Goal: Answer question/provide support: Share knowledge or assist other users

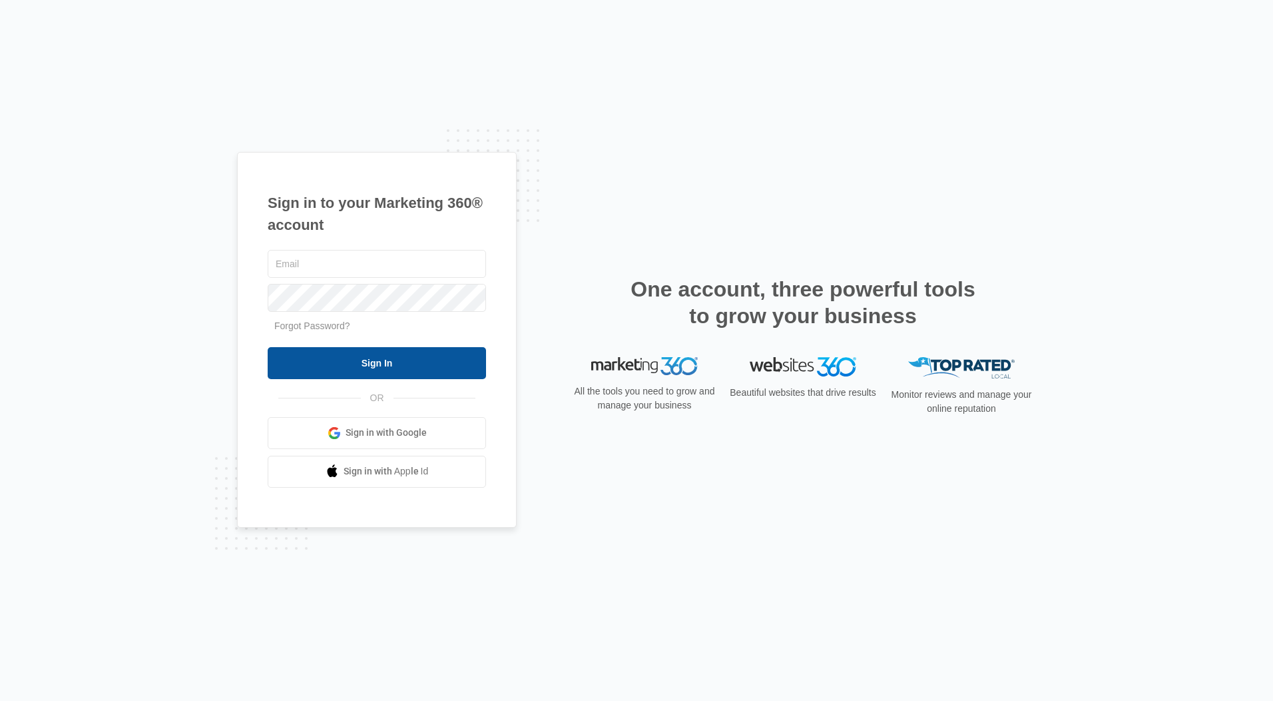
type input "[EMAIL_ADDRESS][DOMAIN_NAME]"
click at [403, 358] on input "Sign In" at bounding box center [377, 363] width 218 height 32
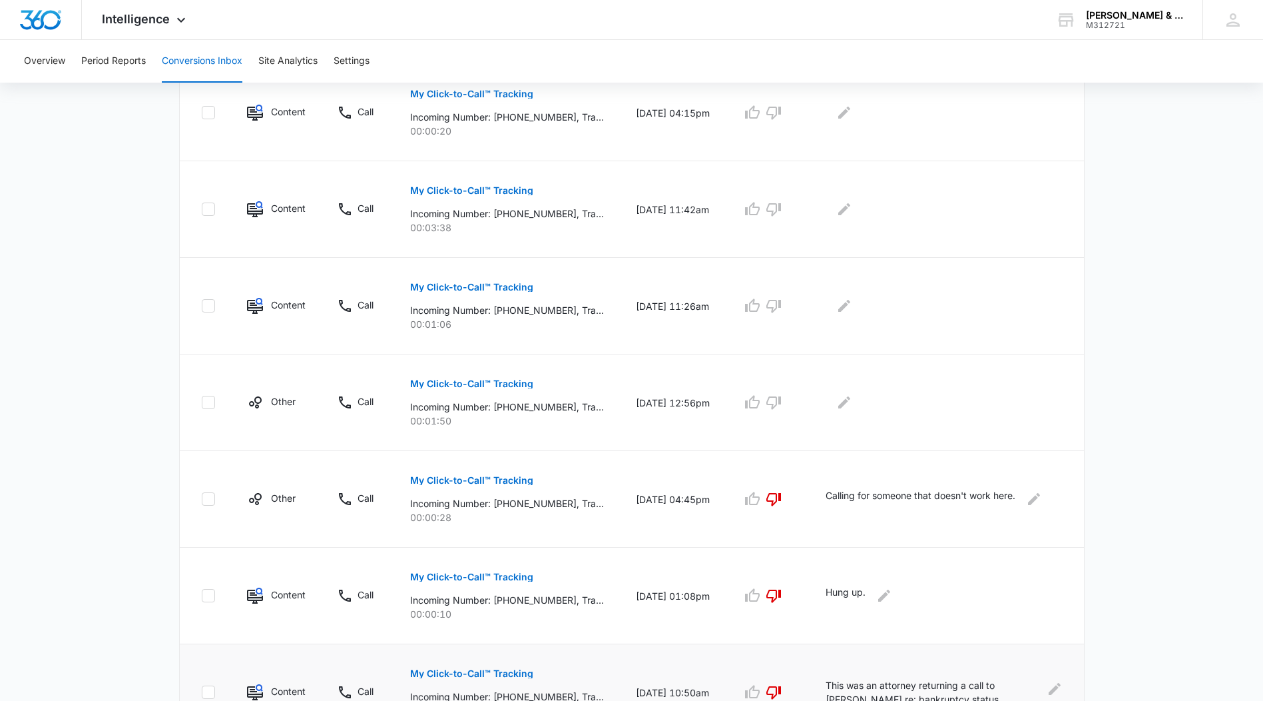
scroll to position [413, 0]
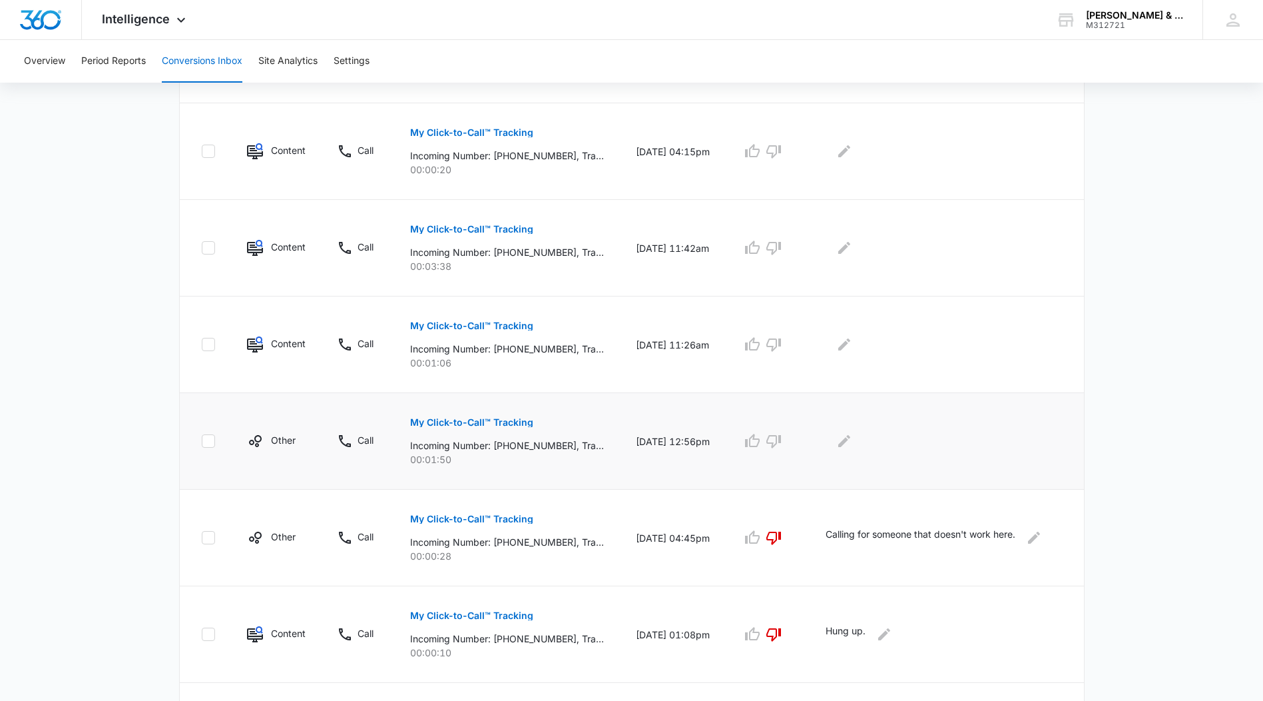
click at [491, 421] on p "My Click-to-Call™ Tracking" at bounding box center [471, 422] width 123 height 9
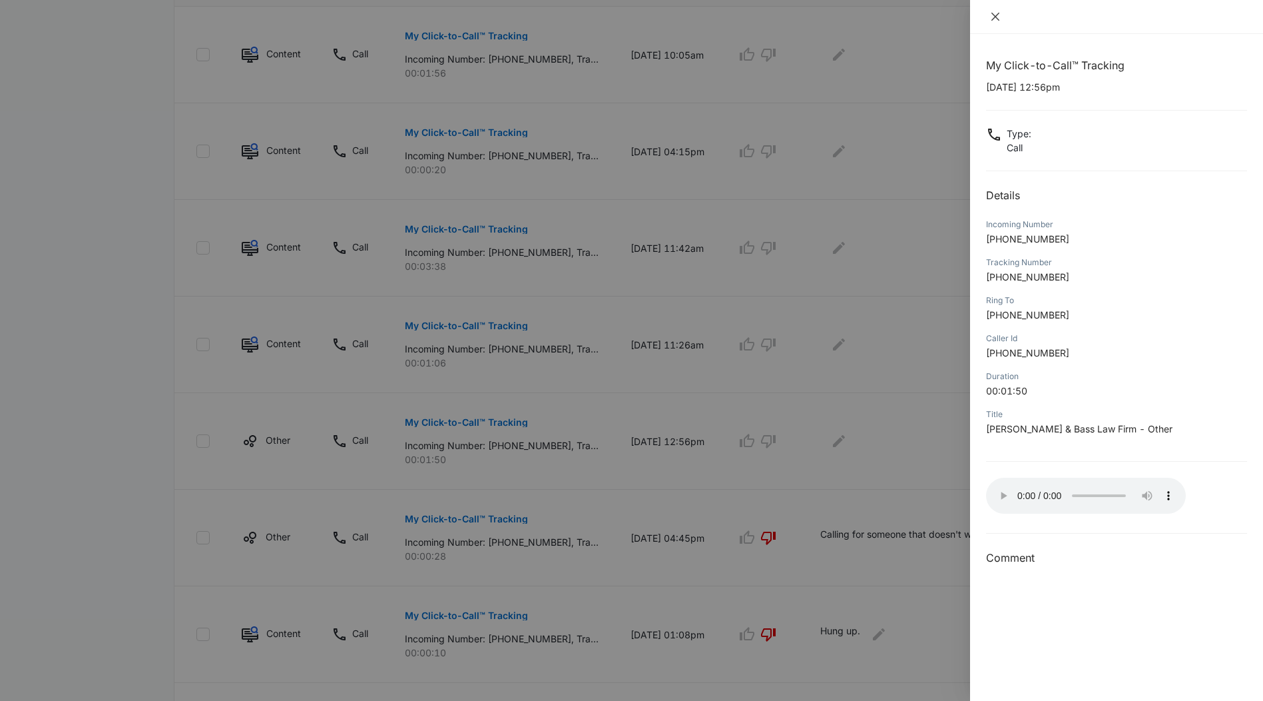
click at [995, 13] on icon "close" at bounding box center [995, 16] width 11 height 11
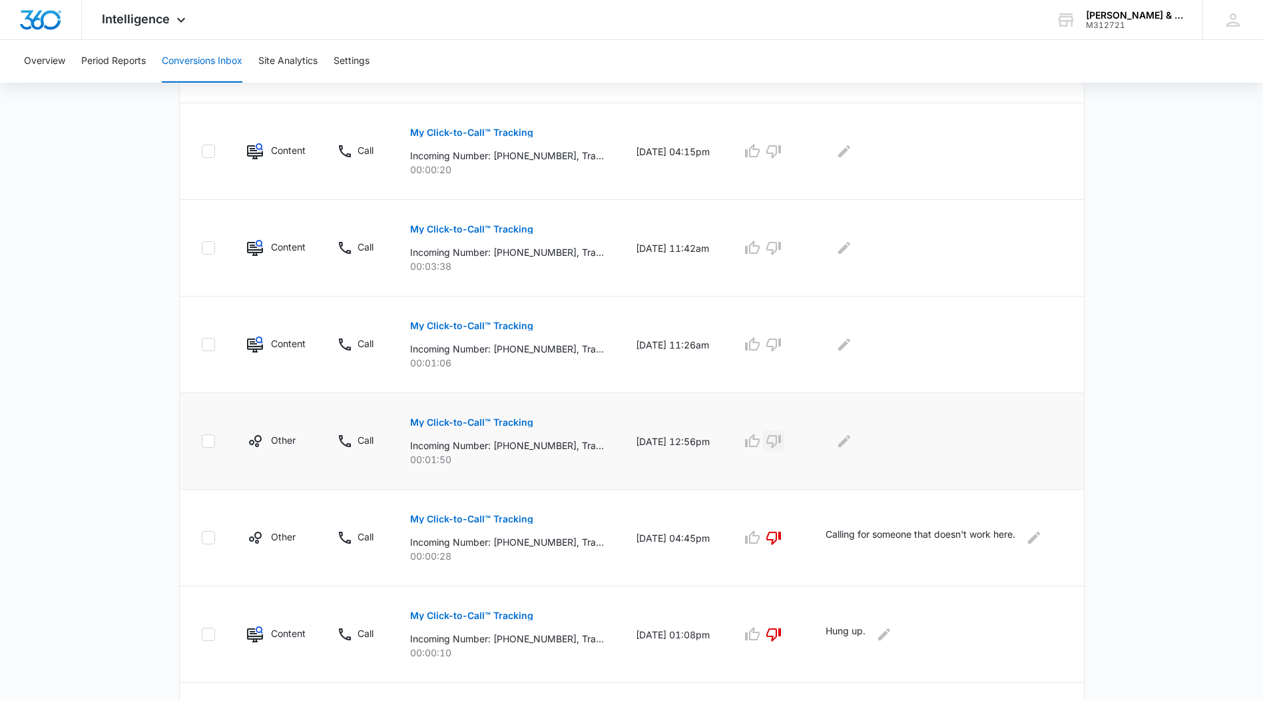
click at [782, 440] on icon "button" at bounding box center [774, 441] width 16 height 16
click at [851, 442] on icon "Edit Comments" at bounding box center [845, 441] width 12 height 12
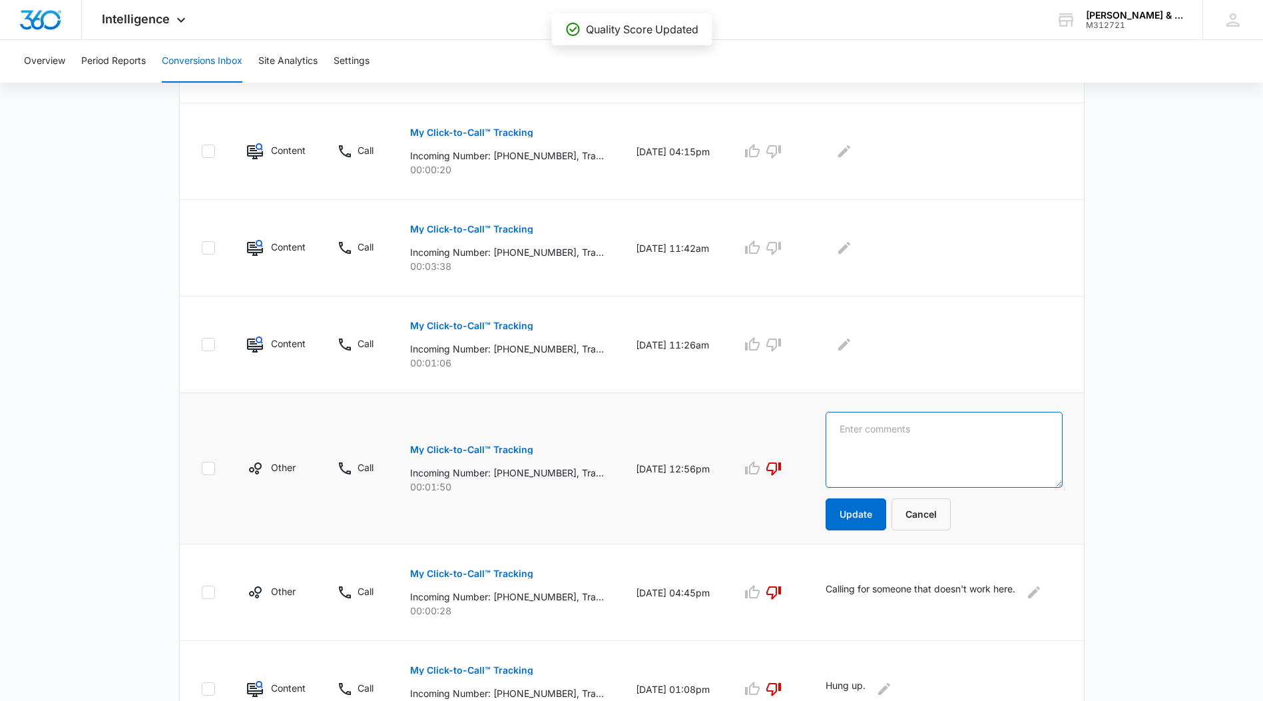
click at [856, 439] on textarea at bounding box center [944, 450] width 237 height 76
click at [914, 441] on textarea "Harmony took the call. This was a call for [PERSON_NAME] regarding City Council" at bounding box center [944, 450] width 237 height 76
click at [992, 442] on textarea "Harmony took the call. This was a call for [PERSON_NAME] regarding a City Counc…" at bounding box center [944, 450] width 237 height 76
type textarea "Harmony took the call. This was a call for [PERSON_NAME] regarding a City Counc…"
click at [870, 512] on button "Update" at bounding box center [856, 514] width 61 height 32
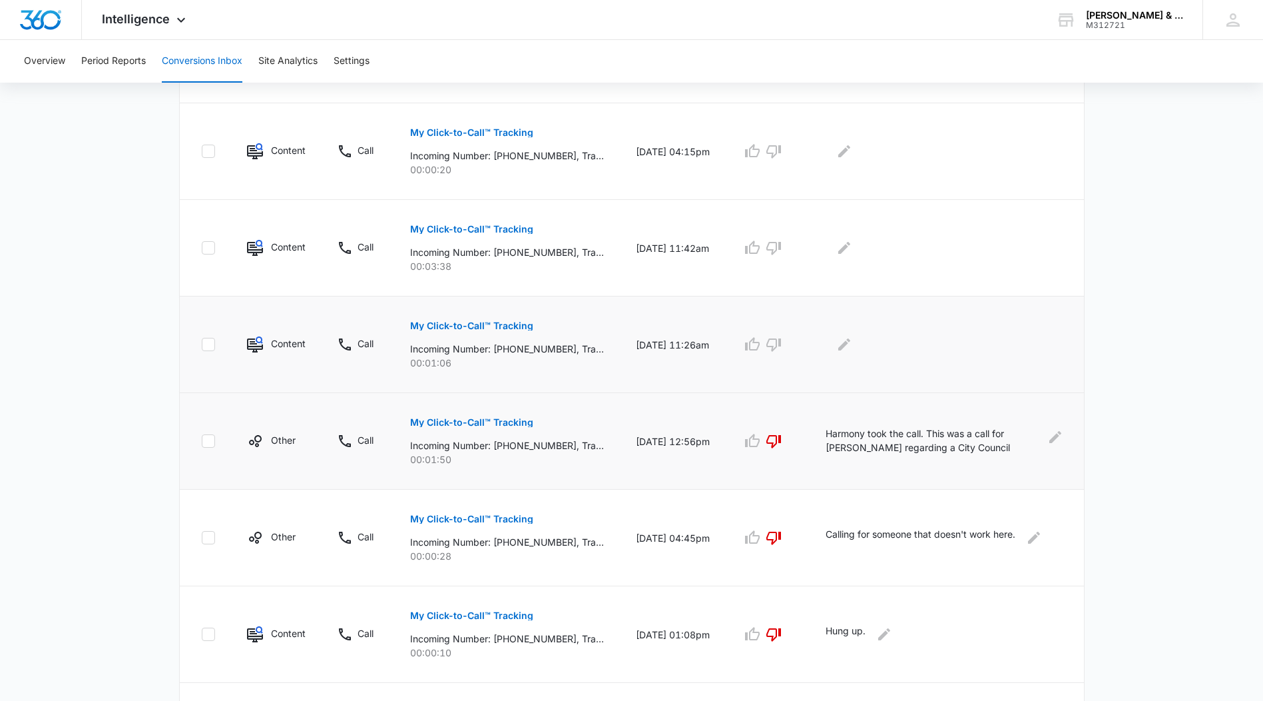
click at [475, 323] on p "My Click-to-Call™ Tracking" at bounding box center [471, 325] width 123 height 9
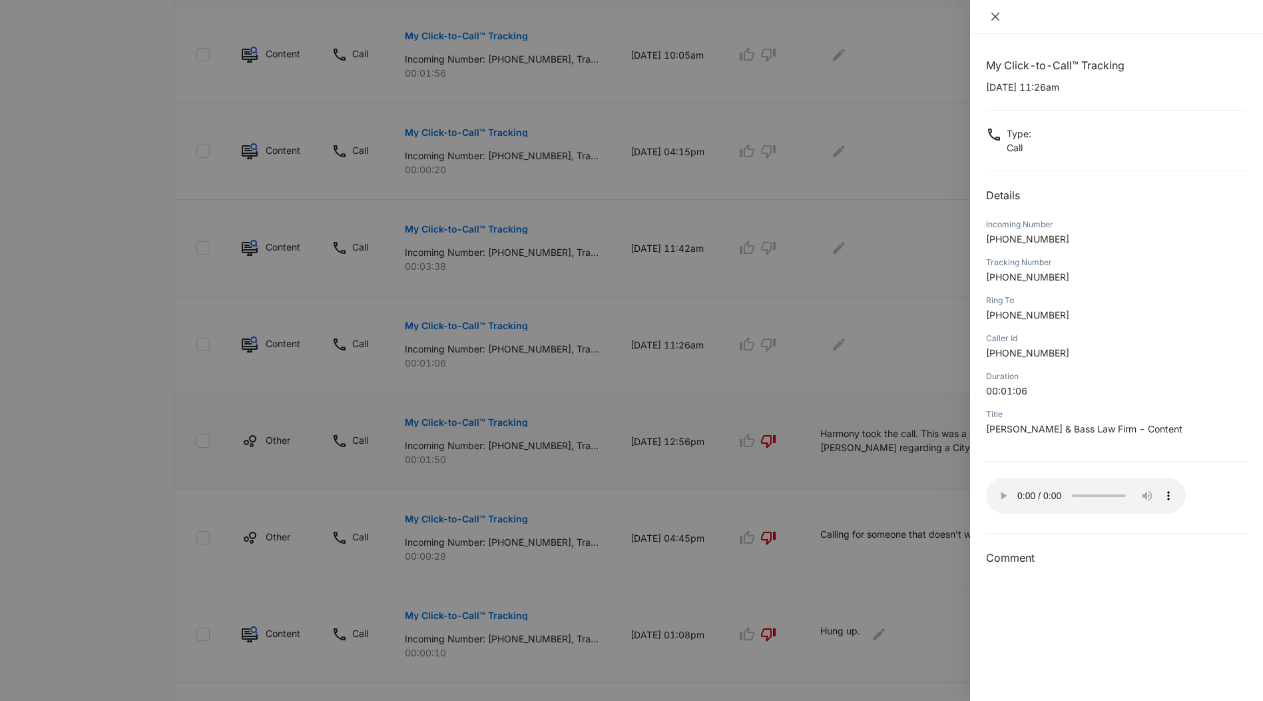
click at [1001, 15] on button "Close" at bounding box center [995, 17] width 19 height 12
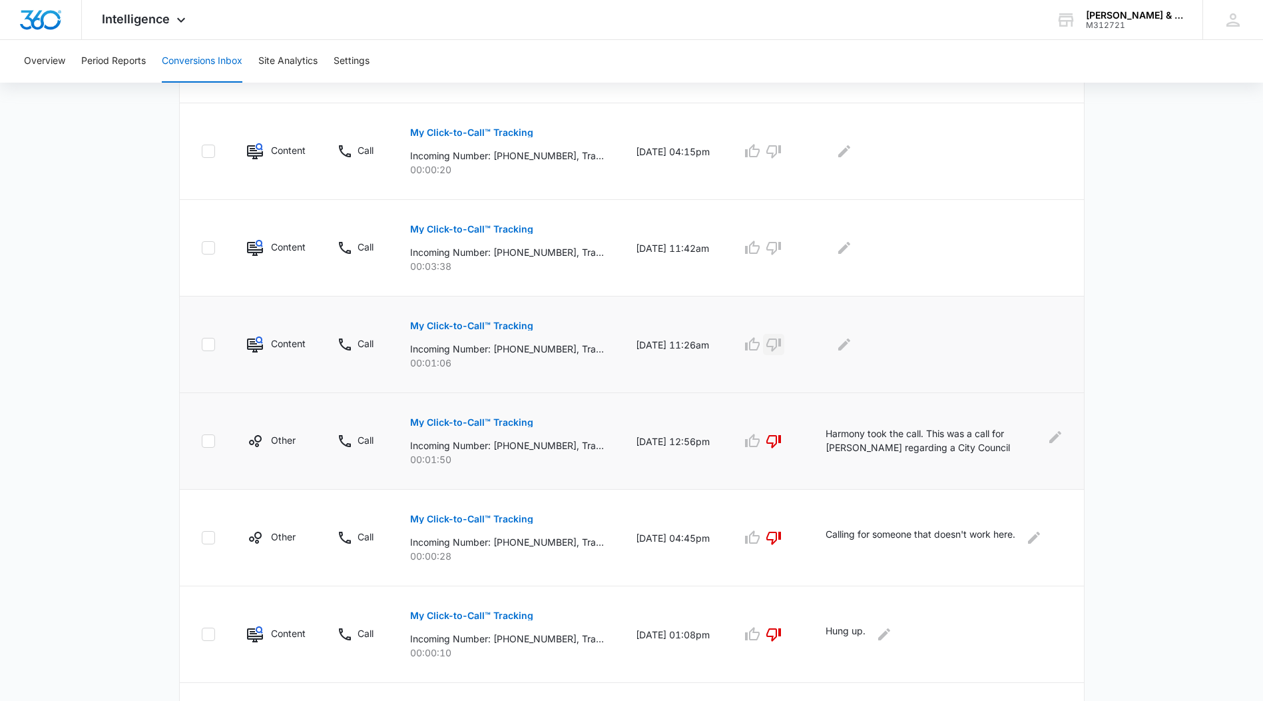
click at [781, 340] on icon "button" at bounding box center [774, 344] width 15 height 13
click at [851, 346] on icon "Edit Comments" at bounding box center [845, 344] width 12 height 12
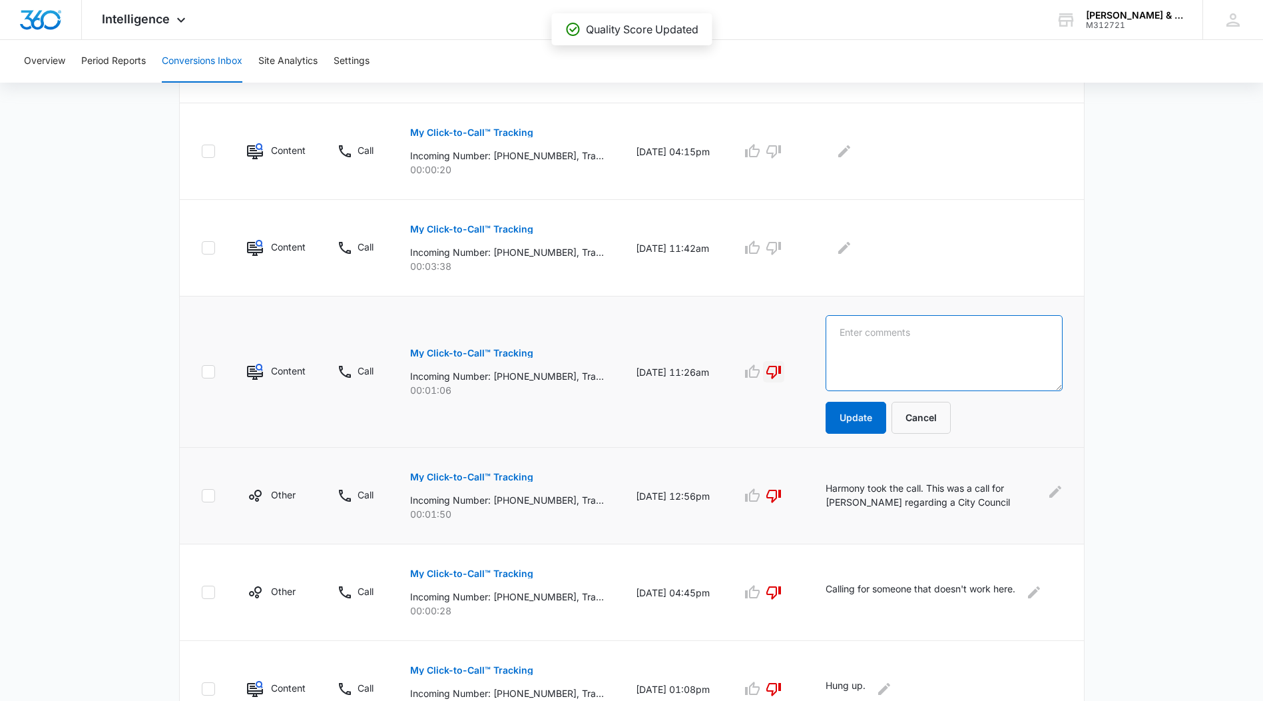
click at [852, 339] on textarea at bounding box center [944, 353] width 237 height 76
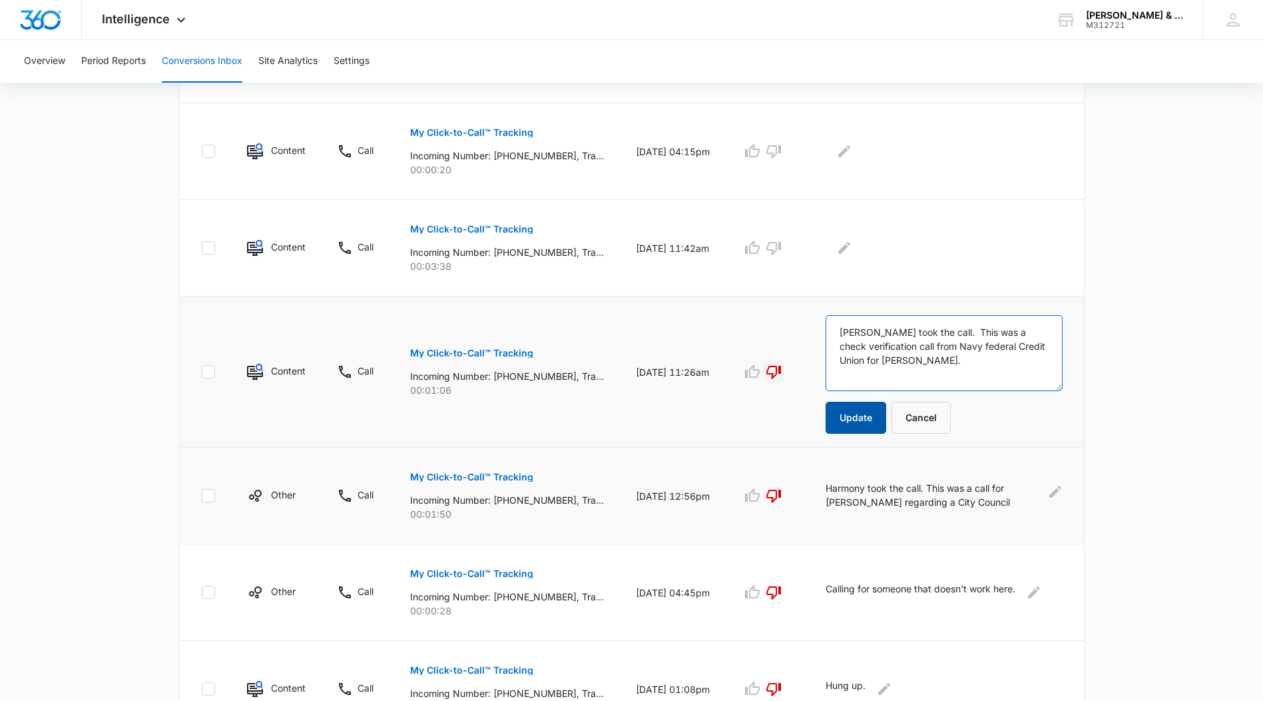
type textarea "[PERSON_NAME] took the call. This was a check verification call from Navy feder…"
click at [868, 410] on button "Update" at bounding box center [856, 418] width 61 height 32
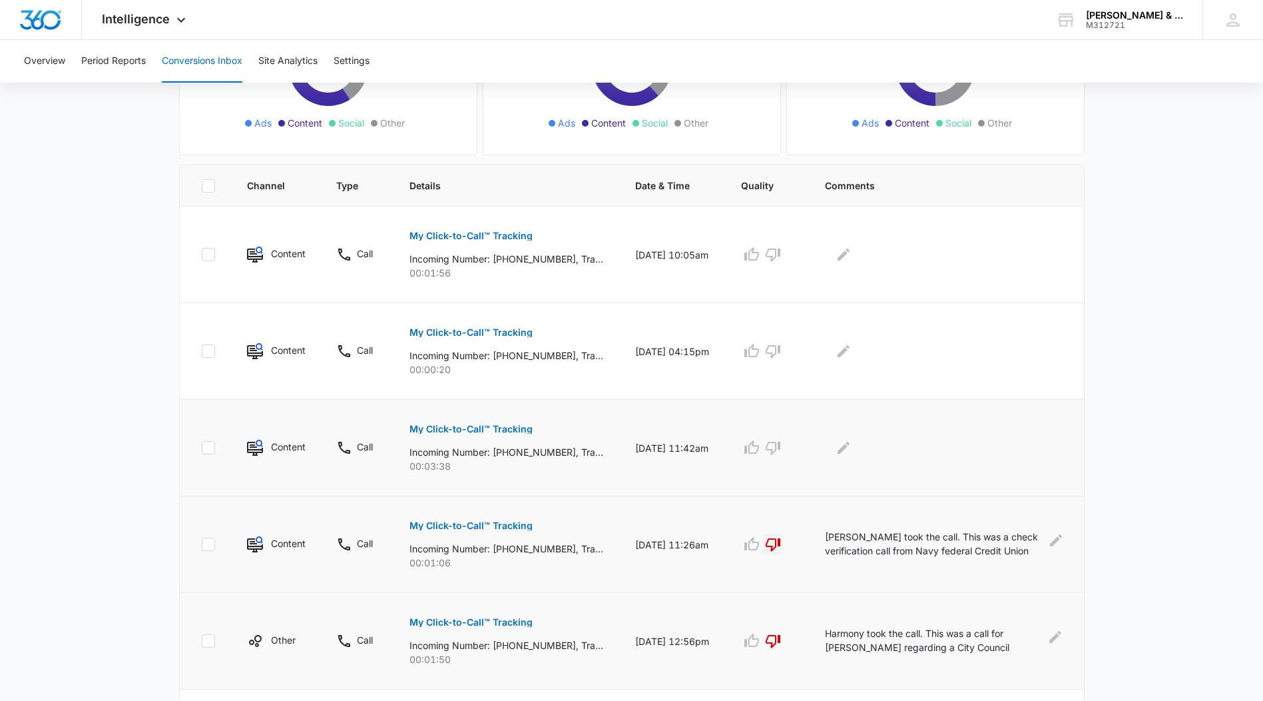
scroll to position [280, 0]
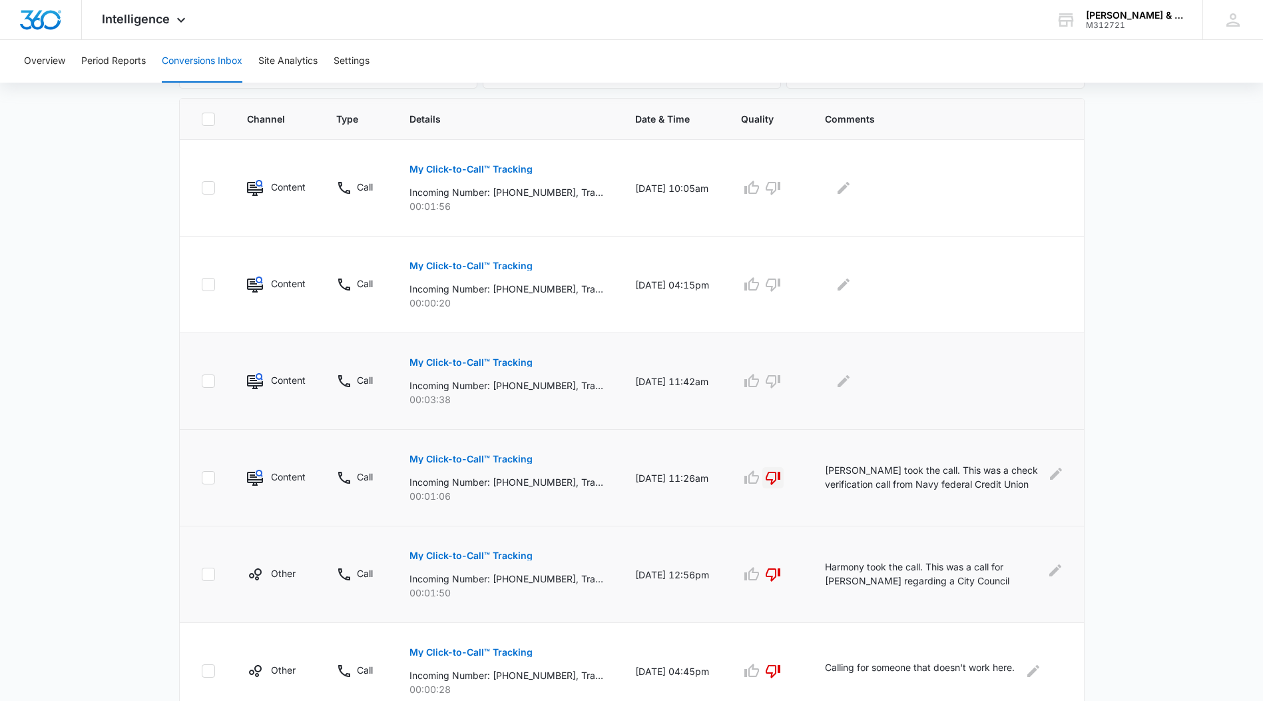
click at [478, 360] on p "My Click-to-Call™ Tracking" at bounding box center [471, 362] width 123 height 9
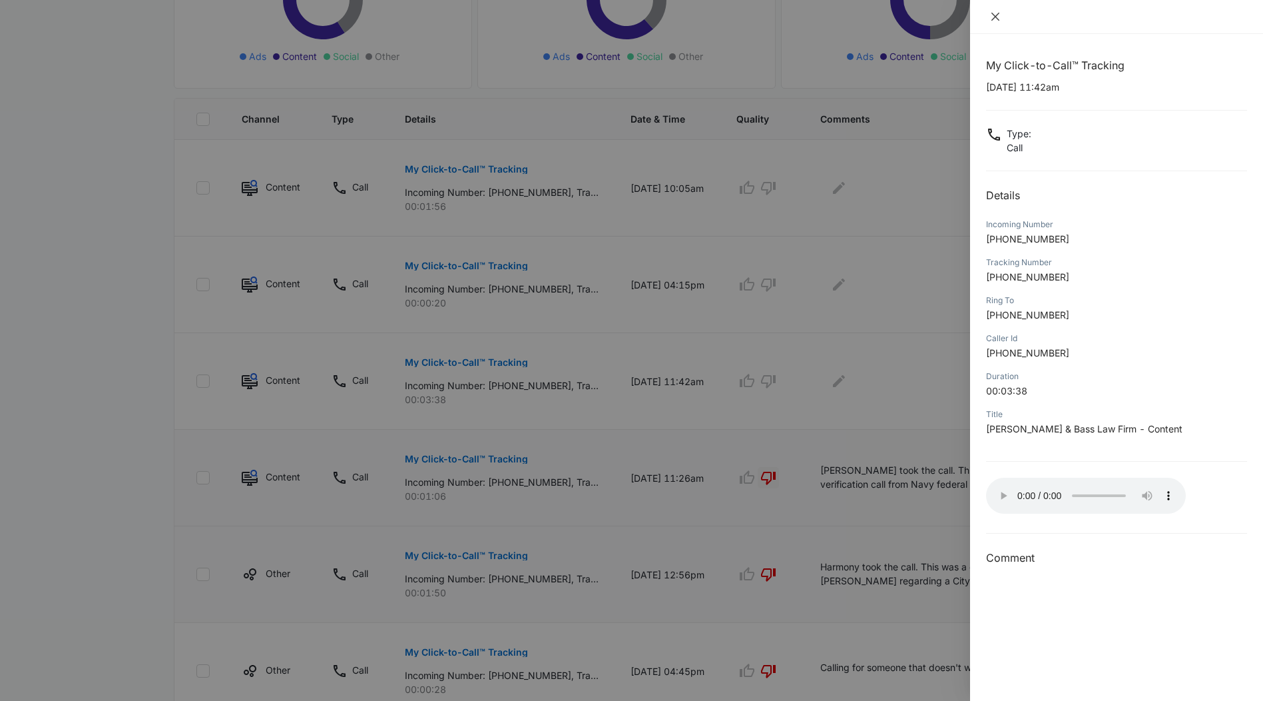
click at [997, 15] on icon "close" at bounding box center [996, 17] width 8 height 8
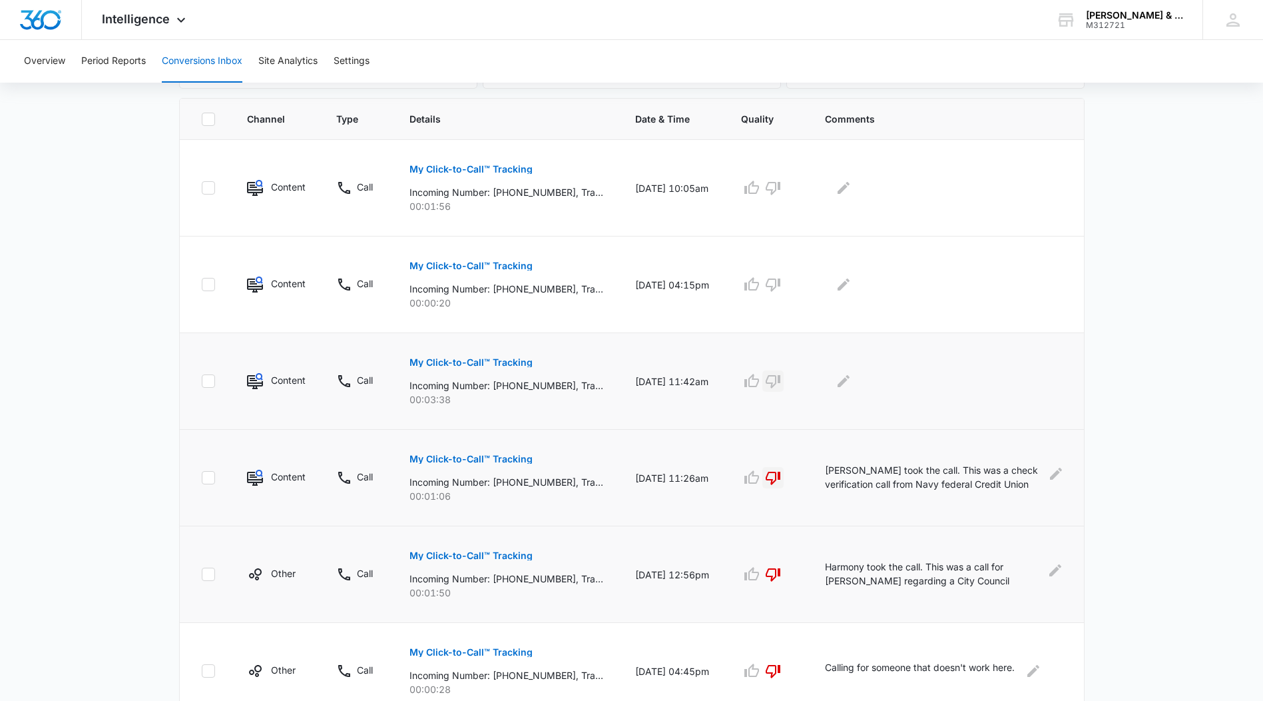
click at [781, 385] on icon "button" at bounding box center [773, 381] width 16 height 16
click at [847, 380] on icon "Edit Comments" at bounding box center [844, 381] width 16 height 16
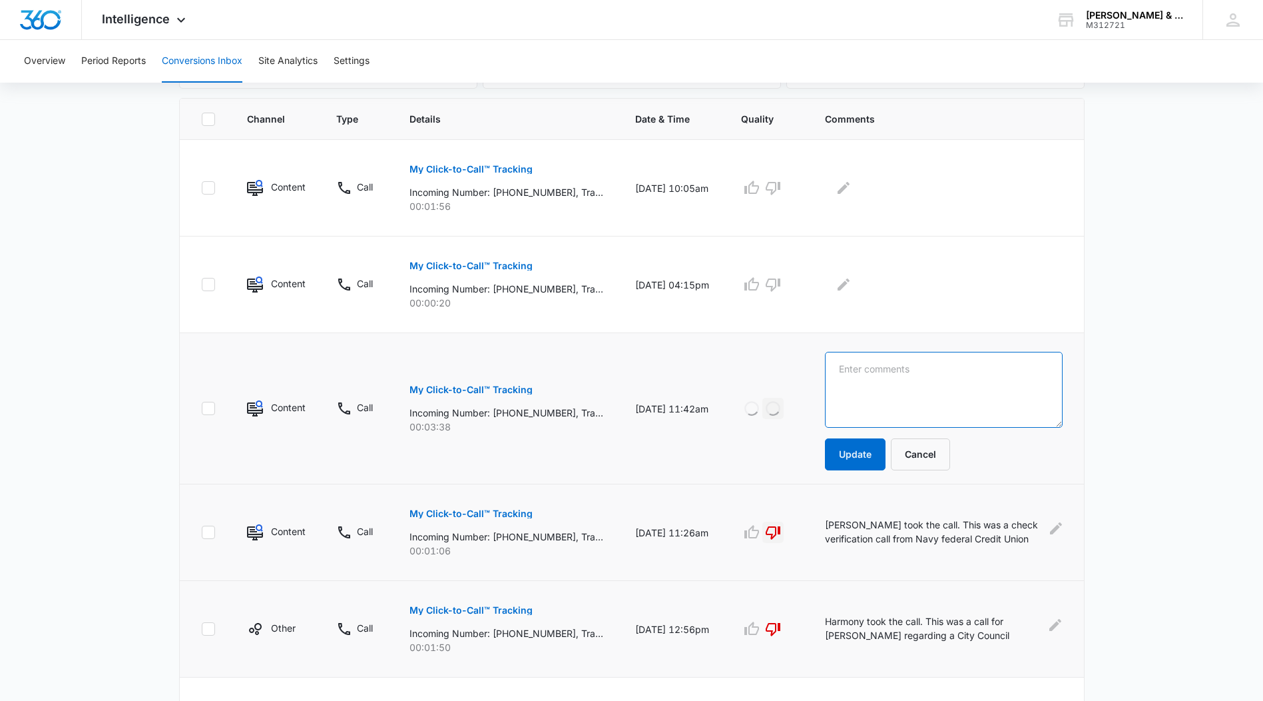
click at [847, 377] on textarea at bounding box center [943, 390] width 237 height 76
click at [908, 382] on textarea "Harmony took the call. [PERSON_NAME] (prior [PERSON_NAME] client" at bounding box center [943, 390] width 237 height 76
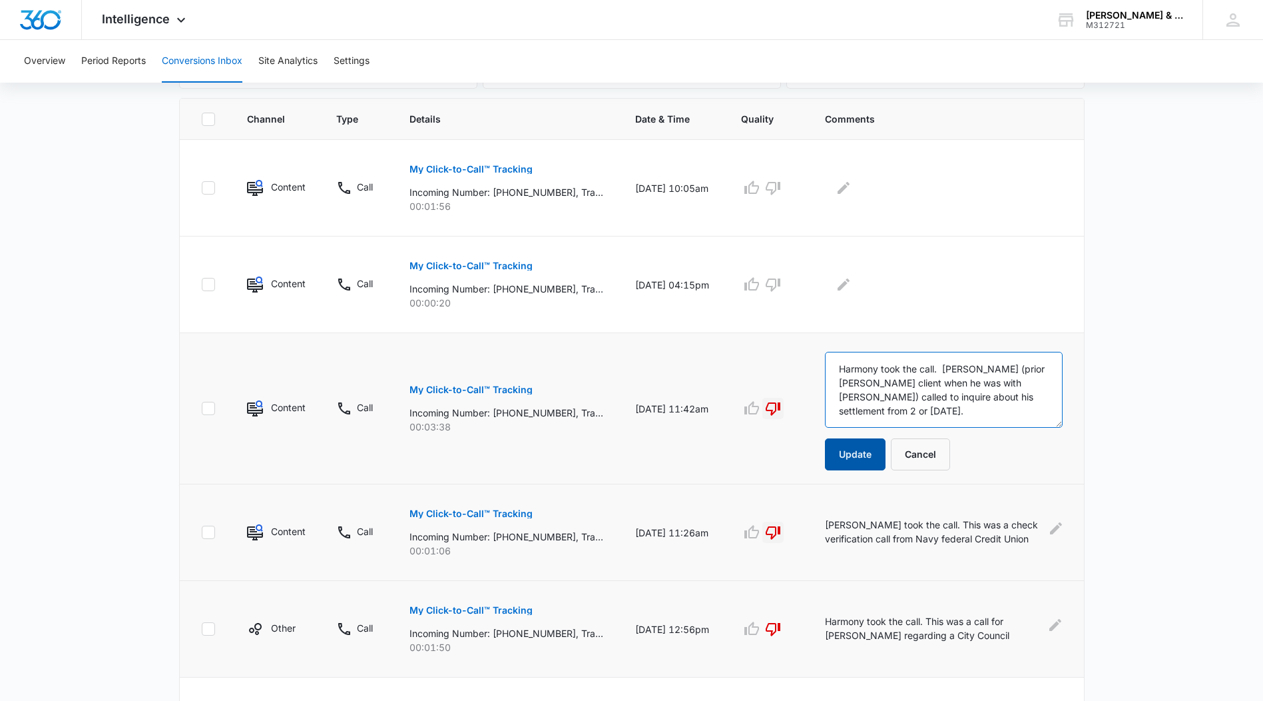
type textarea "Harmony took the call. [PERSON_NAME] (prior [PERSON_NAME] client when he was wi…"
click at [850, 458] on button "Update" at bounding box center [855, 454] width 61 height 32
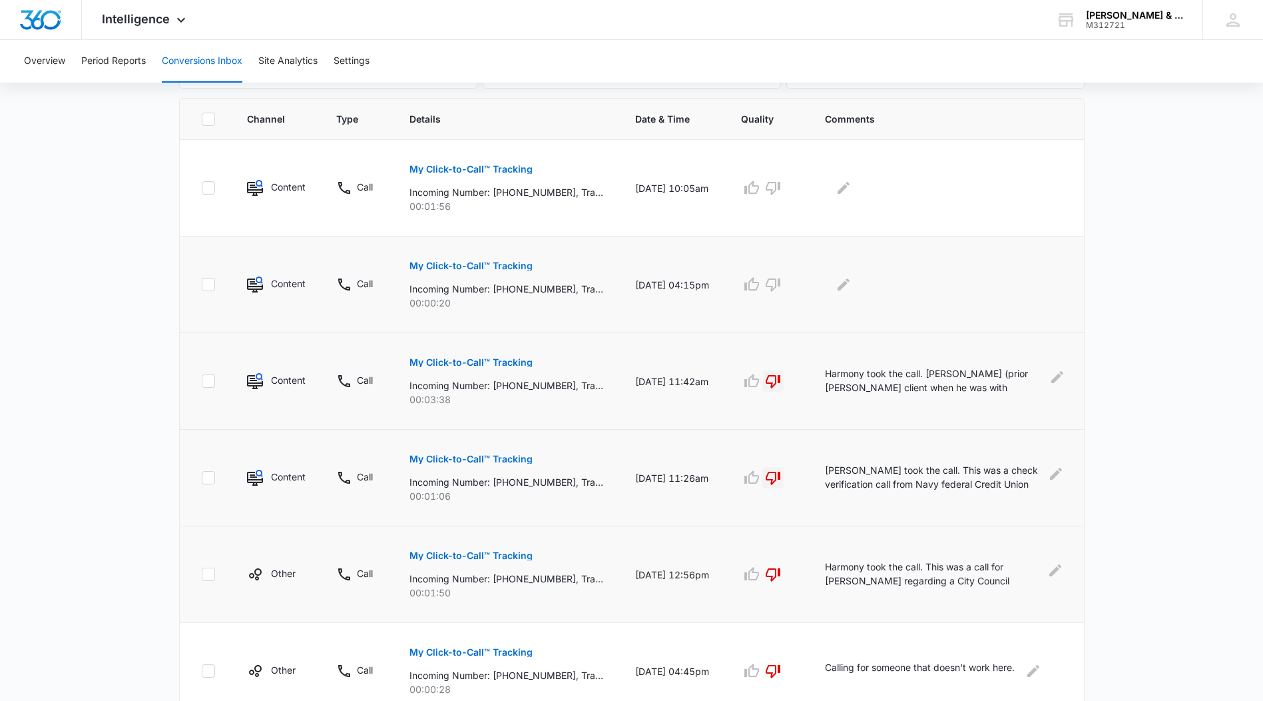
click at [461, 263] on p "My Click-to-Call™ Tracking" at bounding box center [471, 265] width 123 height 9
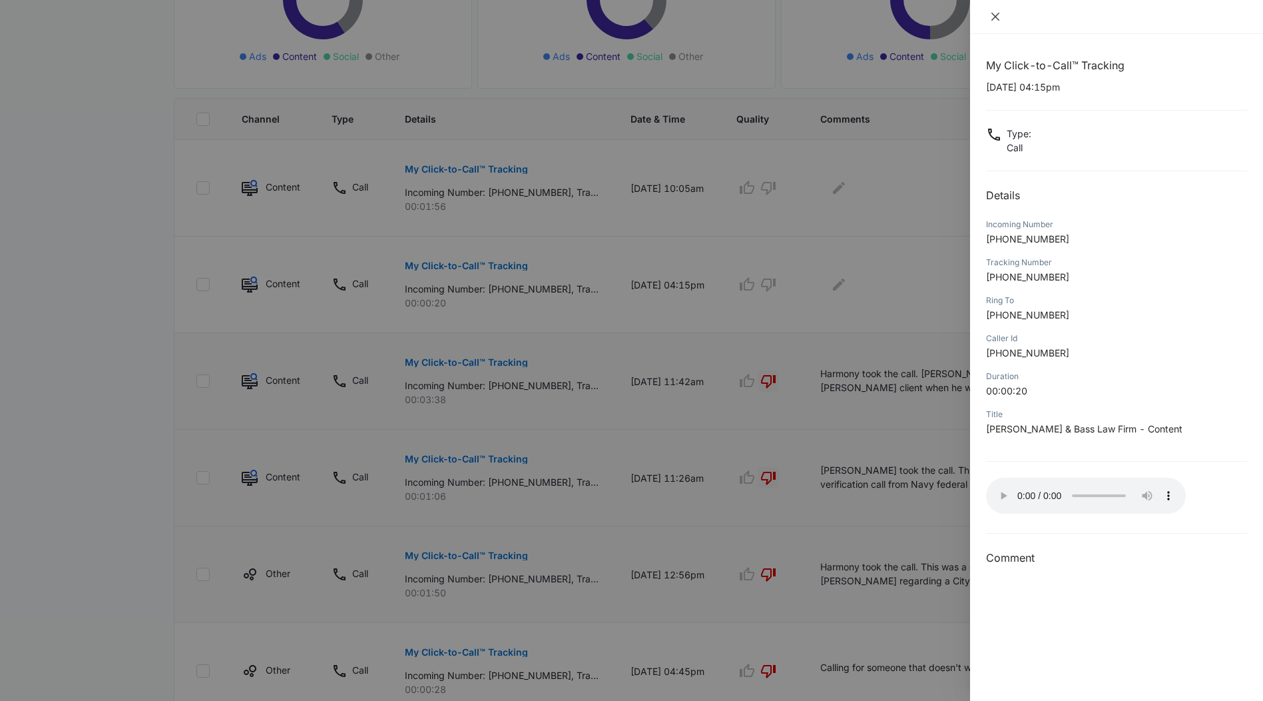
click at [996, 15] on icon "close" at bounding box center [995, 16] width 11 height 11
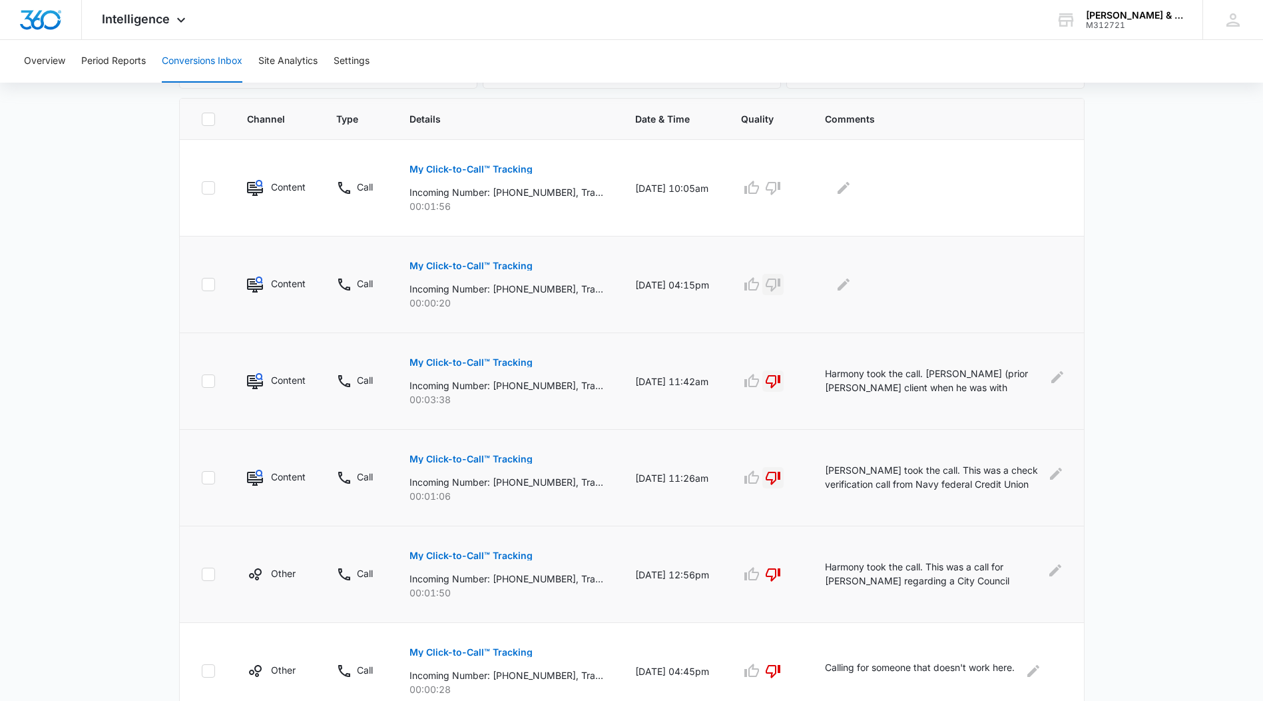
click at [774, 282] on icon "button" at bounding box center [773, 284] width 16 height 16
click at [848, 281] on icon "Edit Comments" at bounding box center [844, 284] width 16 height 16
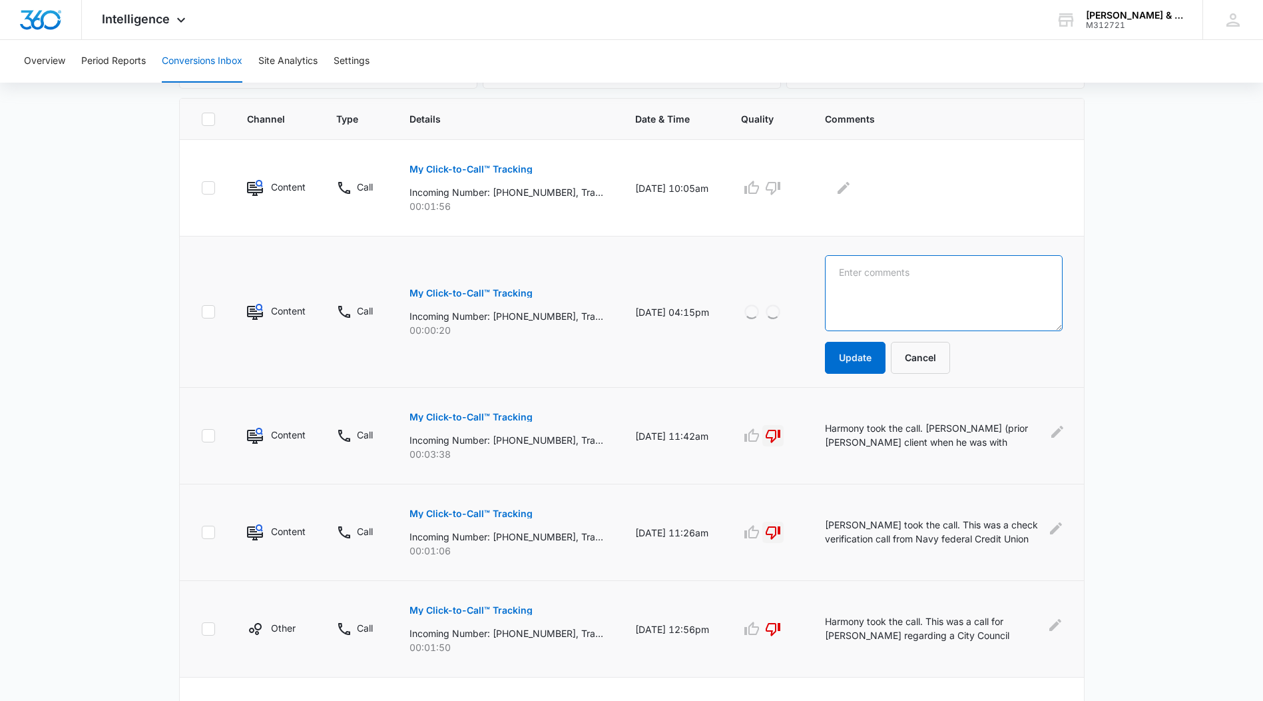
click at [850, 282] on textarea at bounding box center [943, 293] width 237 height 76
type textarea "Harmony took the call. No response."
click at [847, 357] on button "Update" at bounding box center [855, 358] width 61 height 32
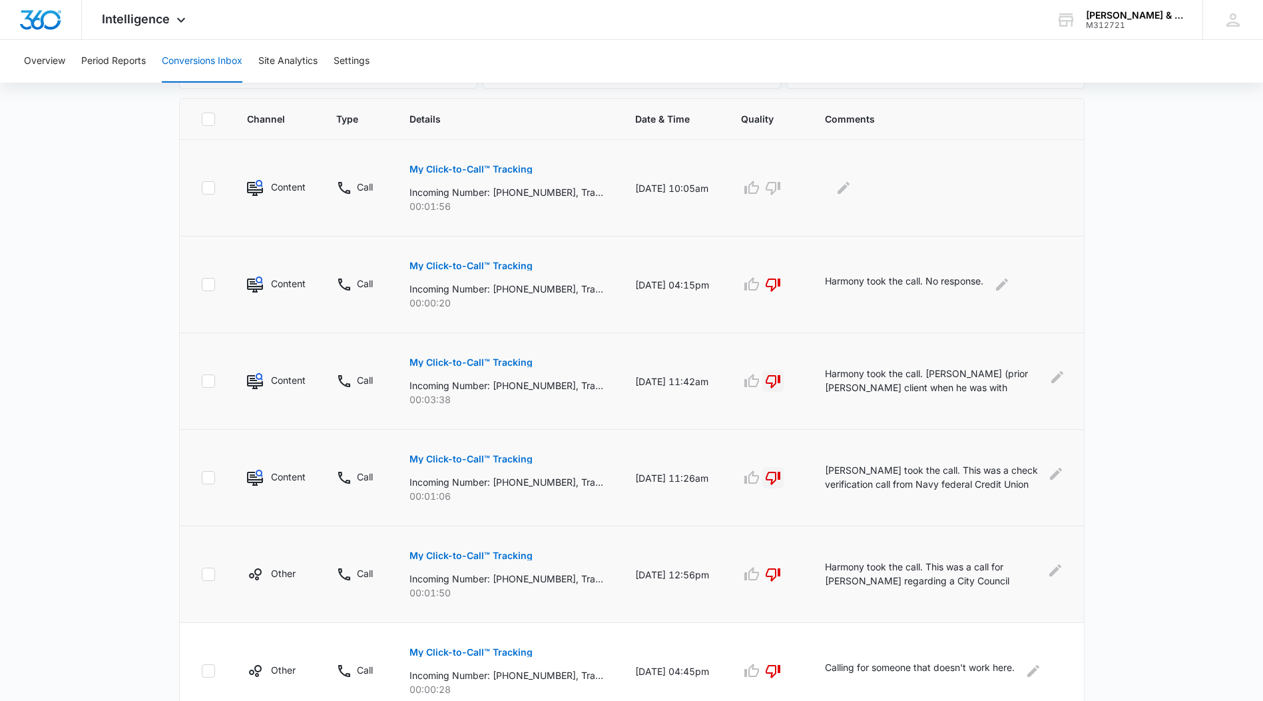
click at [476, 171] on p "My Click-to-Call™ Tracking" at bounding box center [471, 169] width 123 height 9
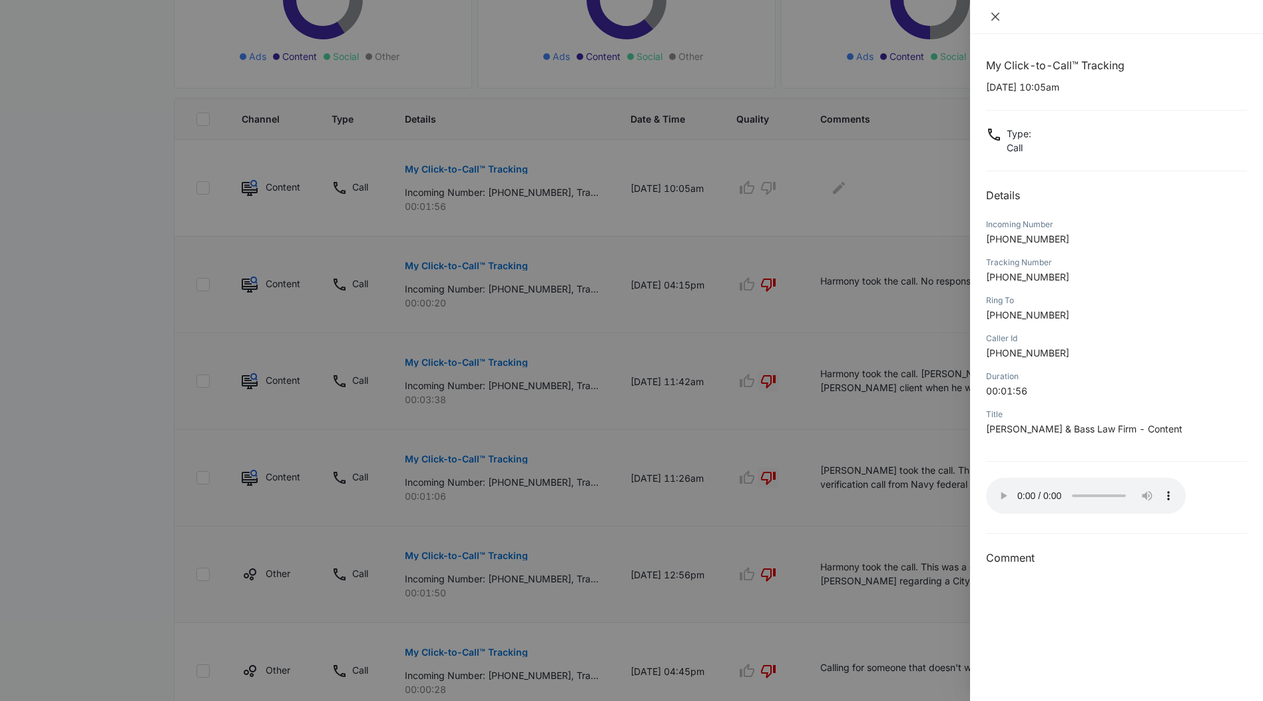
click at [996, 14] on icon "close" at bounding box center [995, 16] width 11 height 11
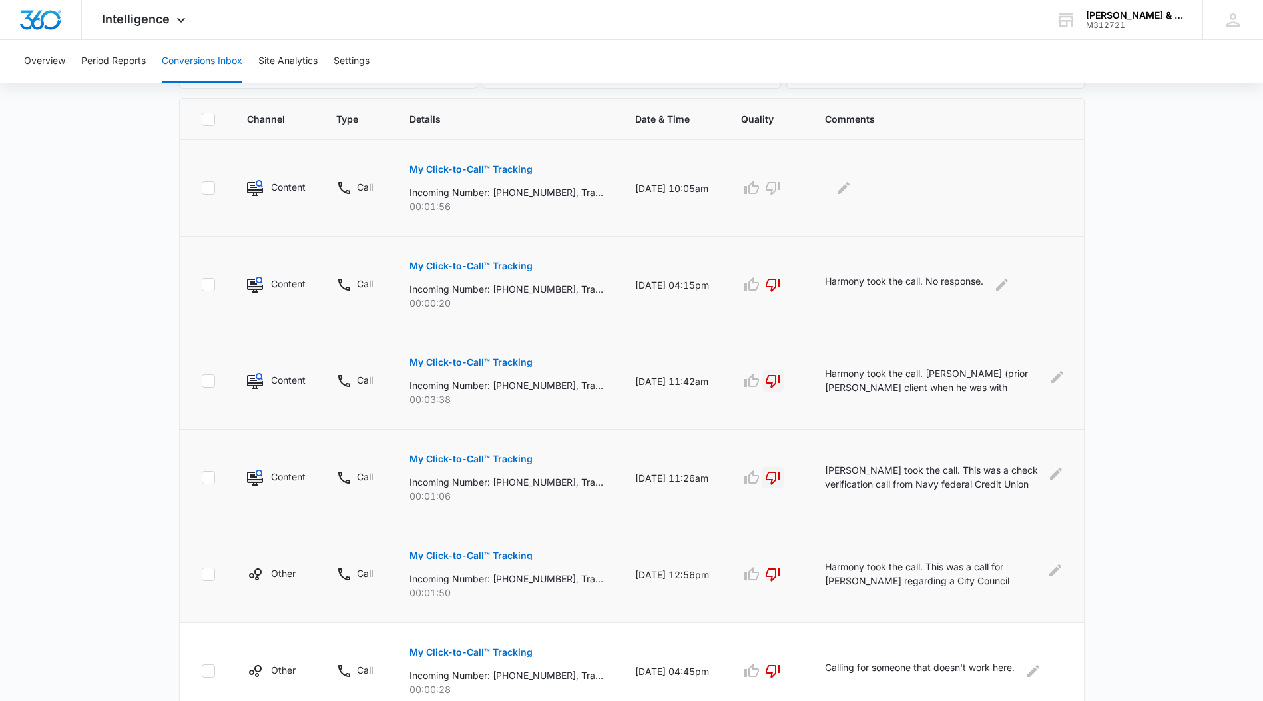
click at [482, 168] on p "My Click-to-Call™ Tracking" at bounding box center [471, 169] width 123 height 9
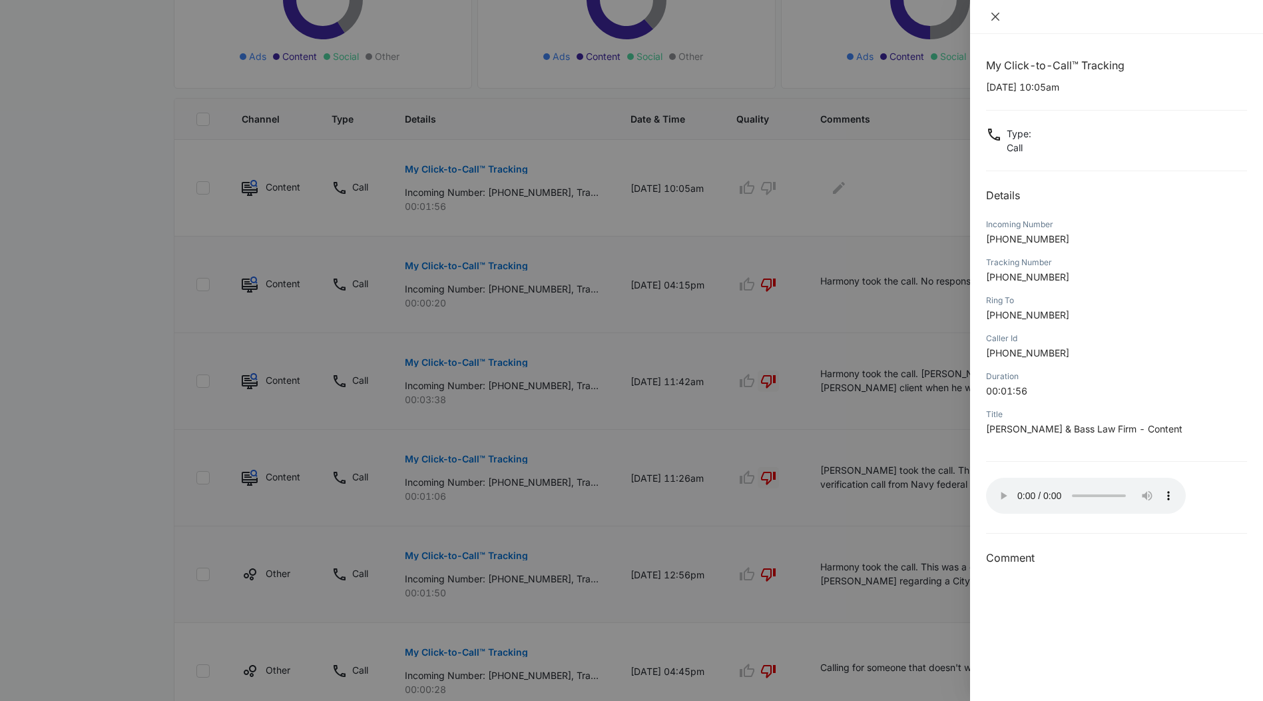
click at [995, 17] on icon "close" at bounding box center [996, 17] width 8 height 8
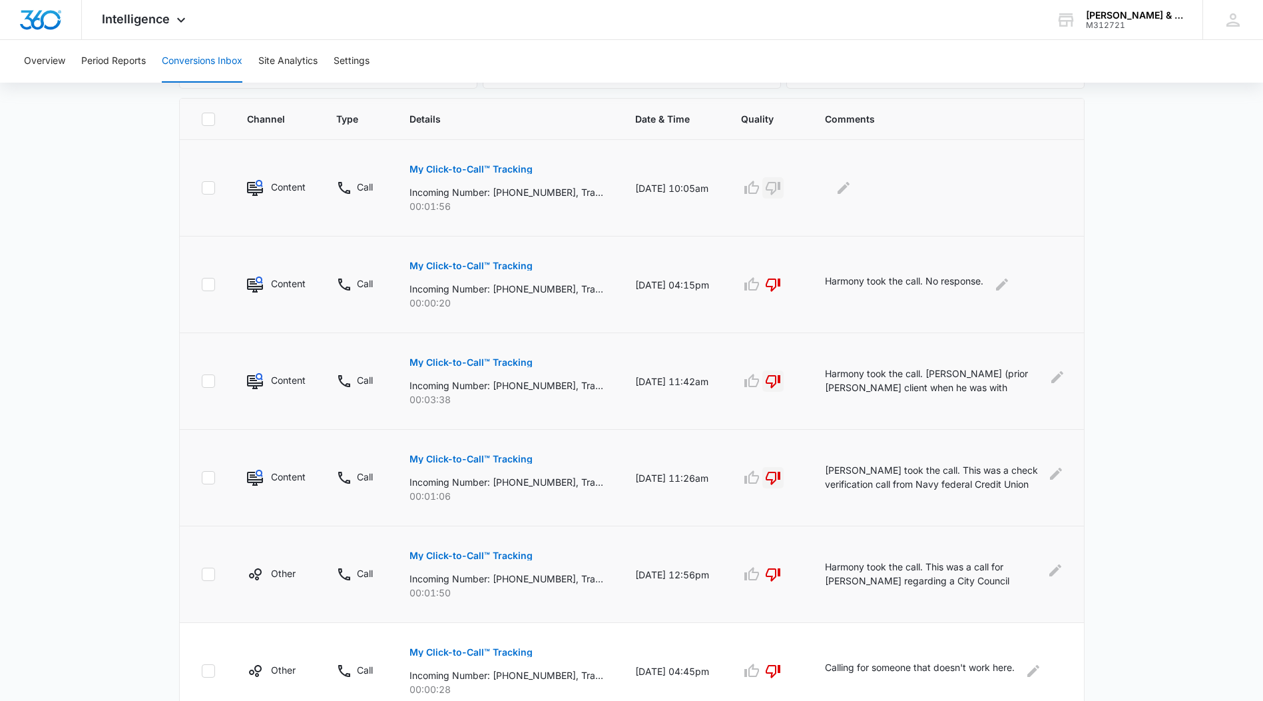
click at [774, 183] on icon "button" at bounding box center [773, 188] width 16 height 16
click at [848, 184] on icon "Edit Comments" at bounding box center [844, 188] width 16 height 16
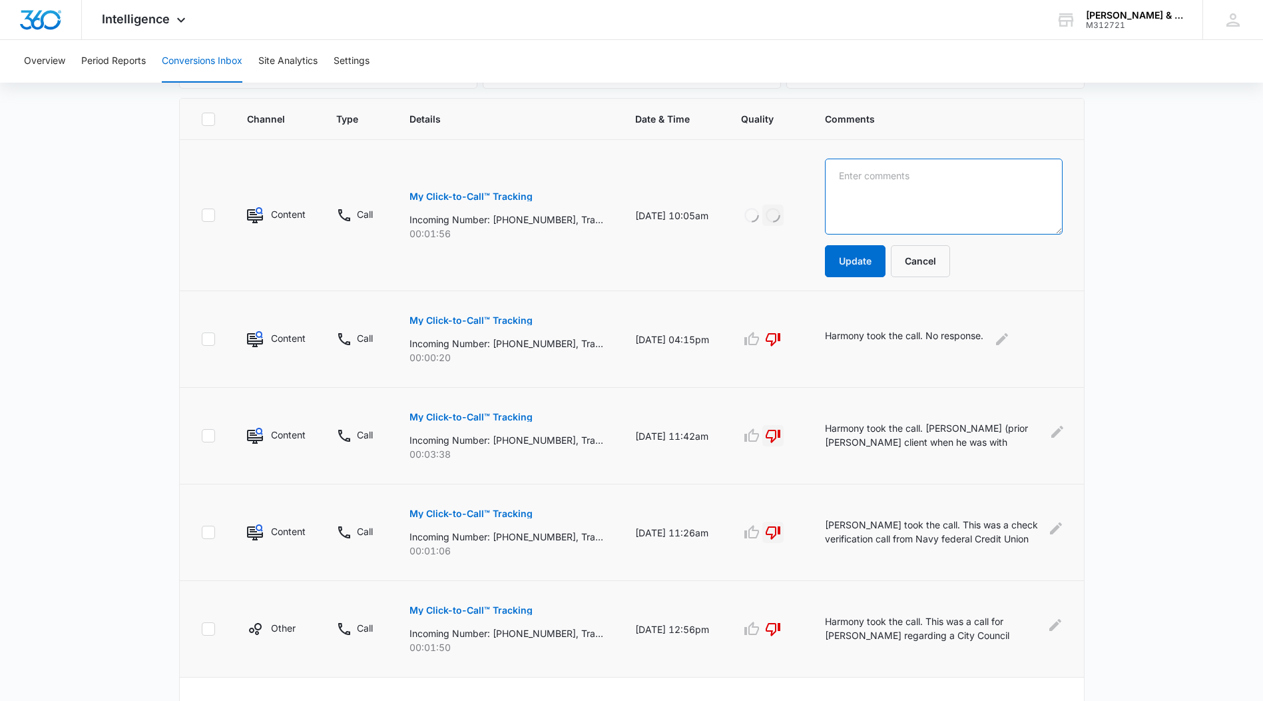
click at [845, 179] on textarea at bounding box center [943, 197] width 237 height 76
type textarea "[PERSON_NAME] took the call. Solicitation call for [PERSON_NAME]"
click at [1166, 295] on main "Filters [DATE] [DATE] New Conversion Total Conversions: 19 Ads Content Social O…" at bounding box center [631, 485] width 1263 height 1339
click at [850, 262] on button "Update" at bounding box center [855, 261] width 61 height 32
